Goal: Information Seeking & Learning: Learn about a topic

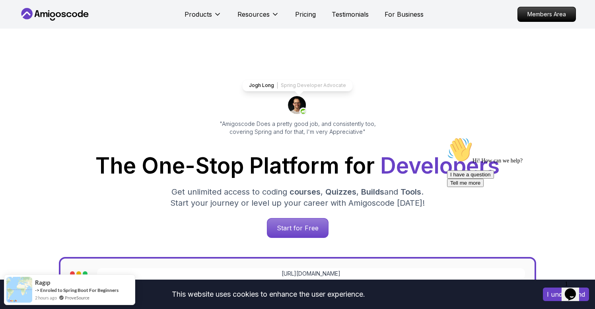
click at [45, 12] on icon at bounding box center [55, 14] width 72 height 13
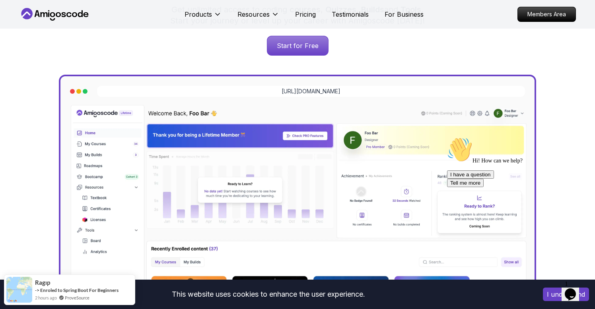
scroll to position [192, 0]
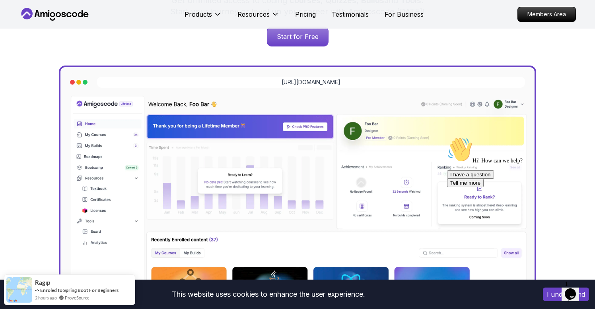
click at [212, 120] on img at bounding box center [297, 232] width 461 height 277
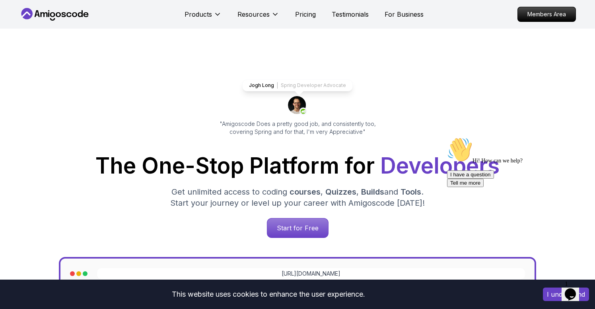
scroll to position [0, 0]
click at [556, 20] on p "Members Area" at bounding box center [546, 15] width 55 height 14
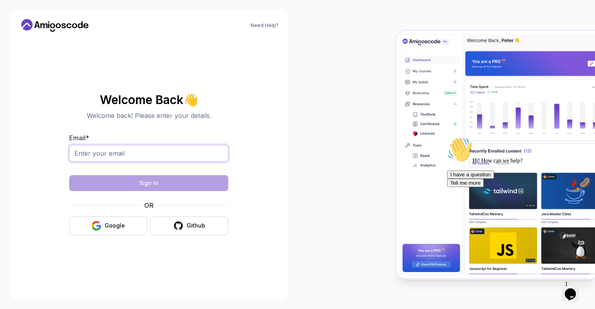
type input "[EMAIL_ADDRESS][DOMAIN_NAME]"
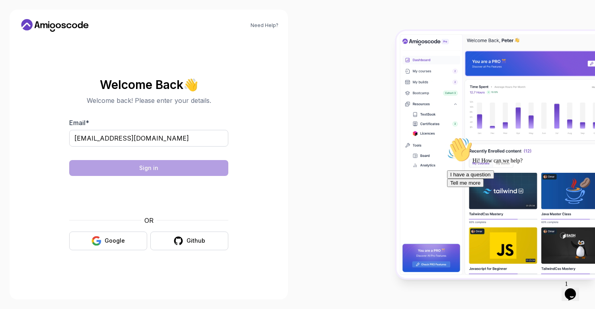
click at [99, 153] on div at bounding box center [148, 151] width 159 height 7
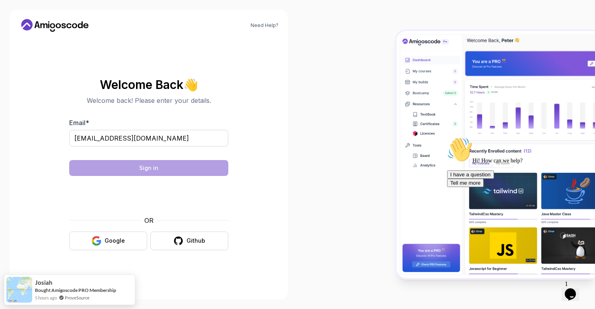
click at [409, 88] on body "Need Help? Welcome Back 👋 Welcome back! Please enter your details. Email * riot…" at bounding box center [297, 154] width 595 height 309
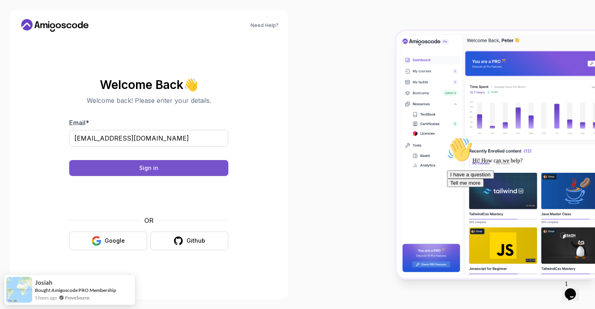
click at [167, 168] on button "Sign in" at bounding box center [148, 168] width 159 height 16
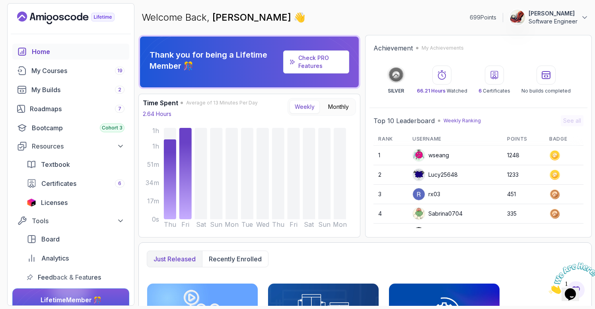
click at [549, 289] on icon "Close" at bounding box center [549, 292] width 0 height 7
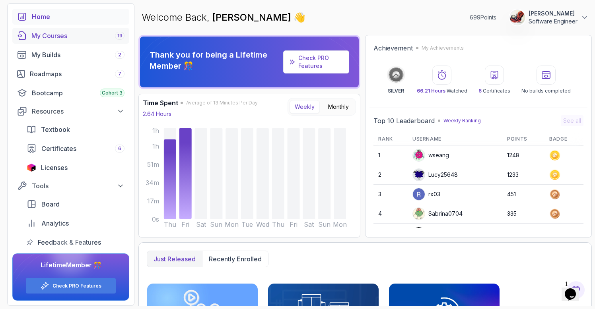
click at [64, 39] on div "My Courses 19" at bounding box center [77, 36] width 93 height 10
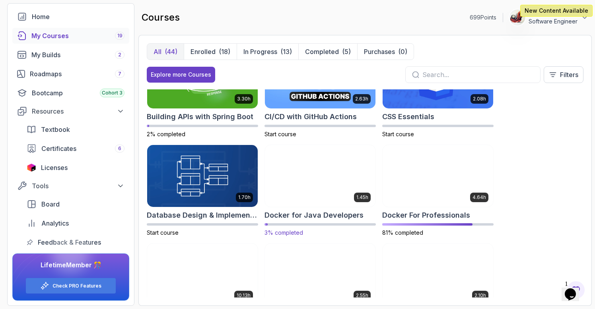
scroll to position [142, 0]
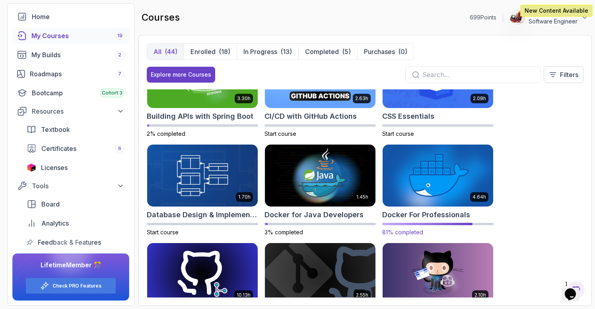
click at [434, 179] on img at bounding box center [438, 175] width 116 height 65
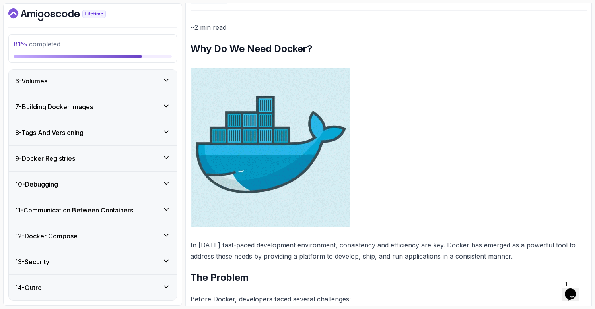
scroll to position [197, 0]
click at [128, 238] on div "12 - Docker Compose" at bounding box center [92, 236] width 155 height 10
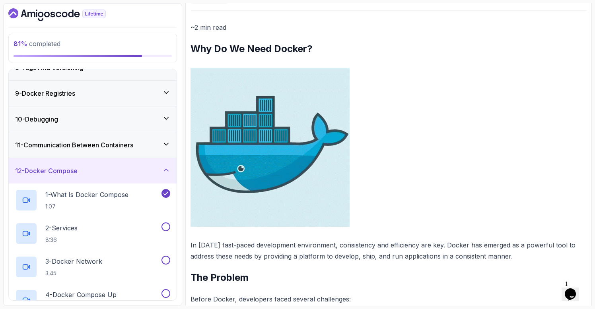
scroll to position [200, 0]
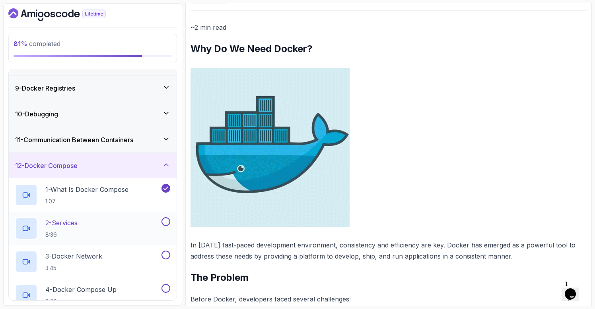
click at [87, 235] on div "2 - Services 8:36" at bounding box center [87, 229] width 145 height 22
